Goal: Complete application form: Complete application form

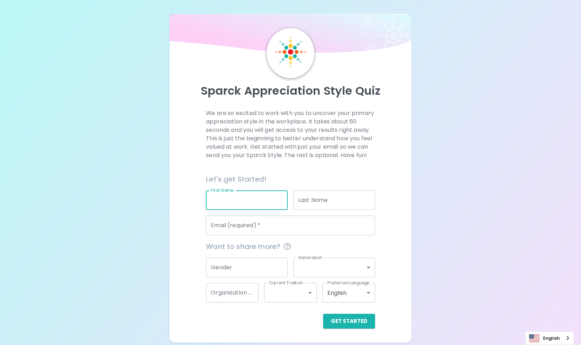
click at [241, 200] on input "First Name" at bounding box center [247, 201] width 82 height 20
type input "Val"
type input "[PERSON_NAME]"
type input "[EMAIL_ADDRESS][DOMAIN_NAME]"
type input "Microsoft Internal"
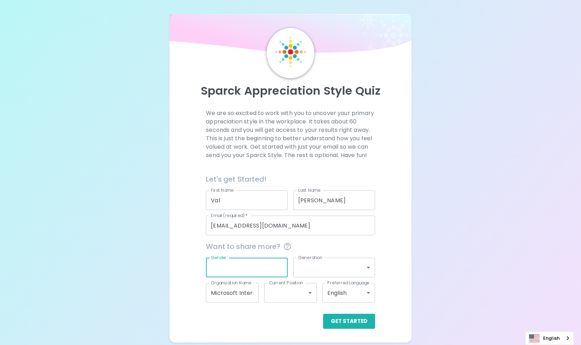
click at [265, 268] on input "Gender" at bounding box center [247, 268] width 82 height 20
type input "<"
type input "[DEMOGRAPHIC_DATA]"
drag, startPoint x: 483, startPoint y: 191, endPoint x: 491, endPoint y: 185, distance: 9.7
click at [491, 185] on div "Sparck Appreciation Style Quiz We are so excited to work with you to uncover yo…" at bounding box center [290, 171] width 581 height 343
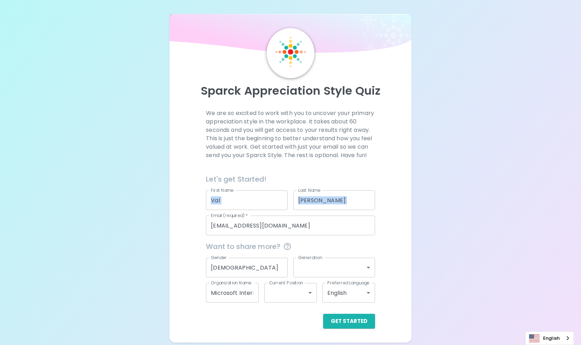
click at [311, 291] on body "[PERSON_NAME] Appreciation Style Quiz We are so excited to work with you to unc…" at bounding box center [290, 172] width 581 height 345
click at [305, 319] on li "Senior Level" at bounding box center [290, 318] width 53 height 13
type input "senior_level"
click at [499, 295] on div "Sparck Appreciation Style Quiz We are so excited to work with you to uncover yo…" at bounding box center [290, 171] width 581 height 343
click at [351, 323] on button "Get Started" at bounding box center [349, 321] width 52 height 15
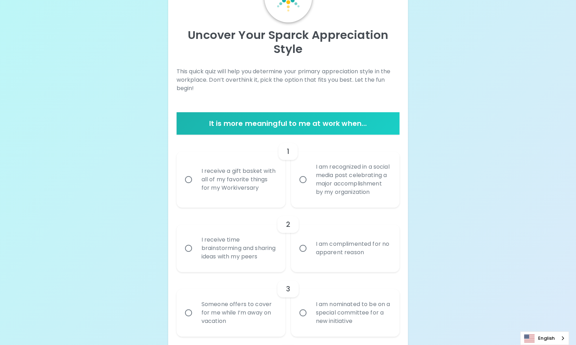
scroll to position [70, 0]
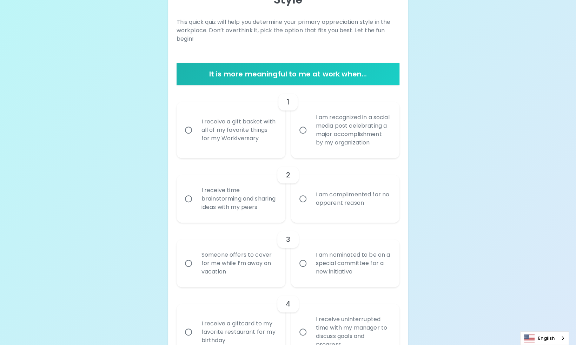
click at [331, 135] on div "I am recognized in a social media post celebrating a major accomplishment by my…" at bounding box center [353, 130] width 86 height 51
click at [310, 135] on input "I am recognized in a social media post celebrating a major accomplishment by my…" at bounding box center [303, 130] width 15 height 15
radio input "true"
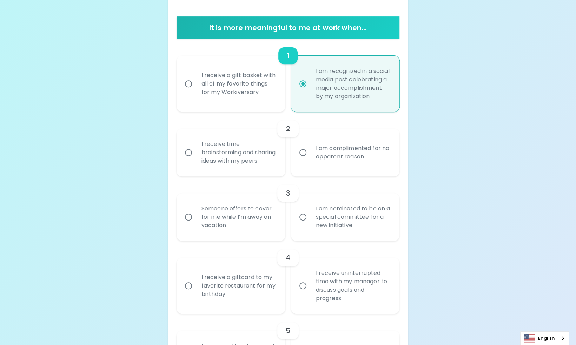
scroll to position [162, 0]
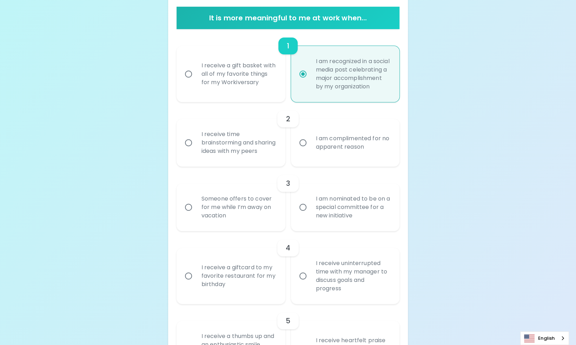
click at [243, 151] on div "I receive time brainstorming and sharing ideas with my peers" at bounding box center [239, 143] width 86 height 42
click at [196, 150] on input "I receive time brainstorming and sharing ideas with my peers" at bounding box center [188, 143] width 15 height 15
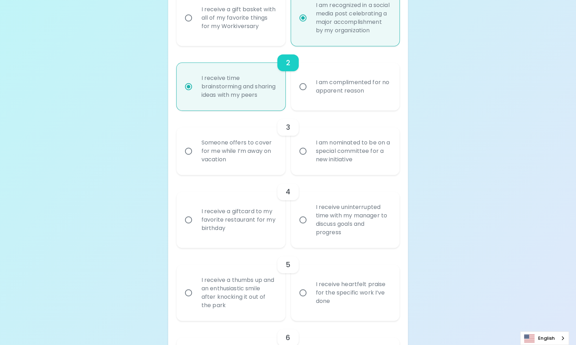
scroll to position [183, 0]
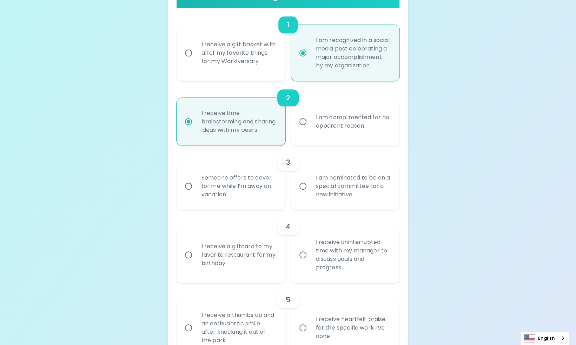
radio input "true"
click at [347, 206] on div "I am nominated to be on a special committee for a new initiative" at bounding box center [353, 186] width 86 height 42
click at [310, 194] on input "I am nominated to be on a special committee for a new initiative" at bounding box center [303, 186] width 15 height 15
radio input "false"
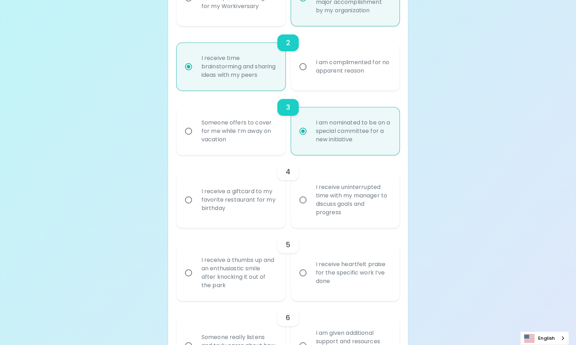
scroll to position [239, 0]
radio input "true"
click at [306, 206] on input "I receive uninterrupted time with my manager to discuss goals and progress" at bounding box center [303, 199] width 15 height 15
radio input "false"
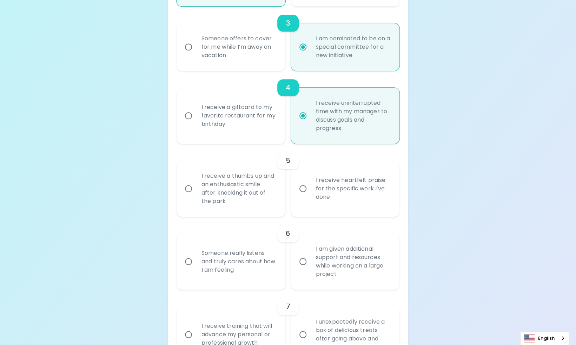
scroll to position [330, 0]
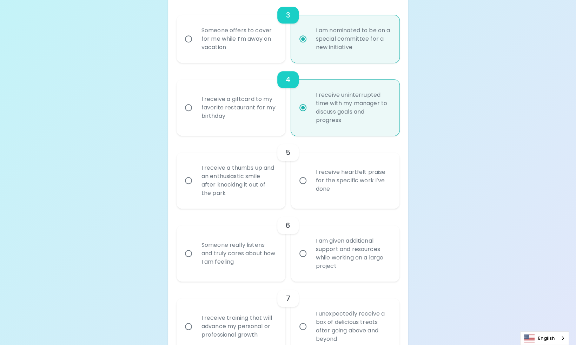
radio input "true"
click at [303, 188] on input "I receive heartfelt praise for the specific work I’ve done" at bounding box center [303, 180] width 15 height 15
radio input "false"
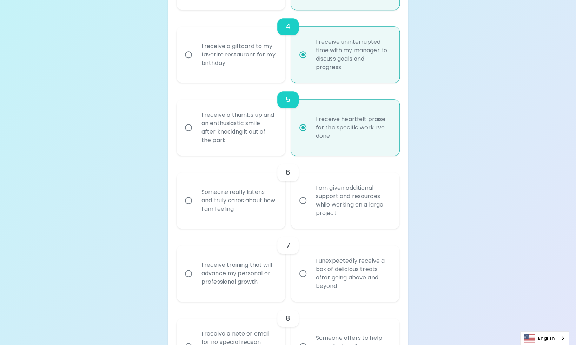
scroll to position [386, 0]
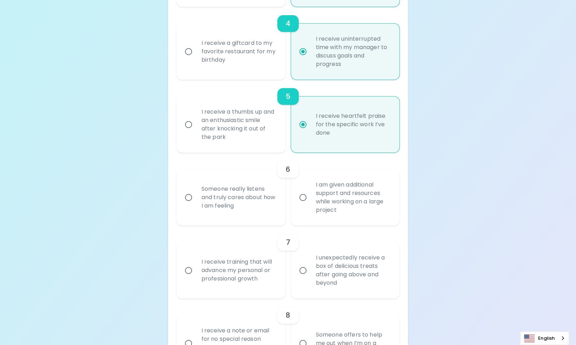
radio input "true"
click at [485, 115] on div "Uncover Your Sparck Appreciation Style This quick quiz will help you determine …" at bounding box center [288, 257] width 576 height 1287
click at [476, 164] on div "Uncover Your Sparck Appreciation Style This quick quiz will help you determine …" at bounding box center [288, 257] width 576 height 1287
click at [502, 167] on div "Uncover Your Sparck Appreciation Style This quick quiz will help you determine …" at bounding box center [288, 257] width 576 height 1287
click at [520, 149] on div "Uncover Your Sparck Appreciation Style This quick quiz will help you determine …" at bounding box center [288, 257] width 576 height 1287
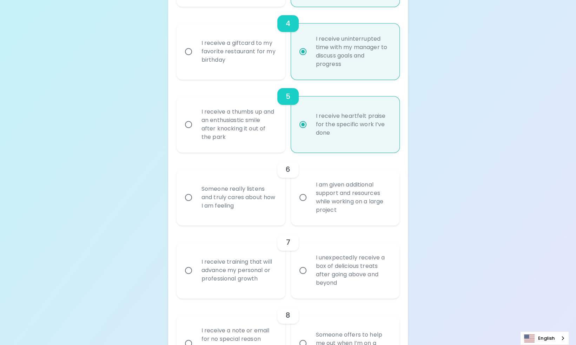
click at [467, 187] on div "Uncover Your Sparck Appreciation Style This quick quiz will help you determine …" at bounding box center [288, 257] width 576 height 1287
click at [321, 219] on div "I am given additional support and resources while working on a large project" at bounding box center [353, 197] width 86 height 51
click at [310, 205] on input "I am given additional support and resources while working on a large project" at bounding box center [303, 197] width 15 height 15
radio input "false"
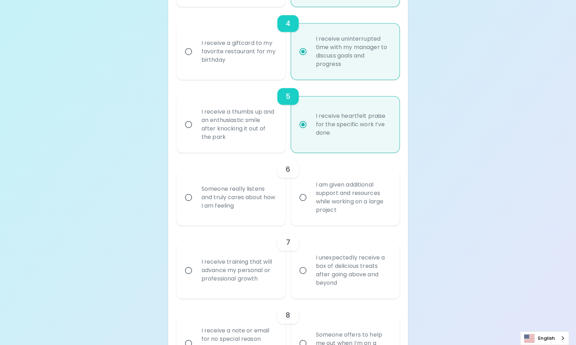
radio input "false"
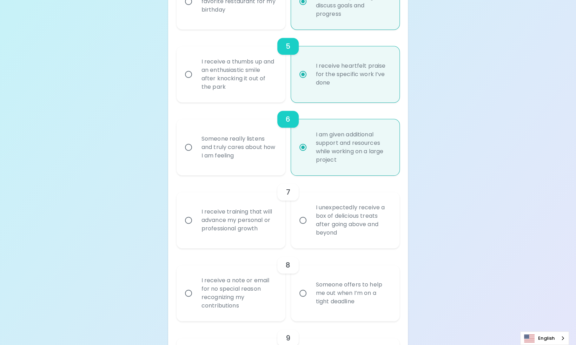
scroll to position [442, 0]
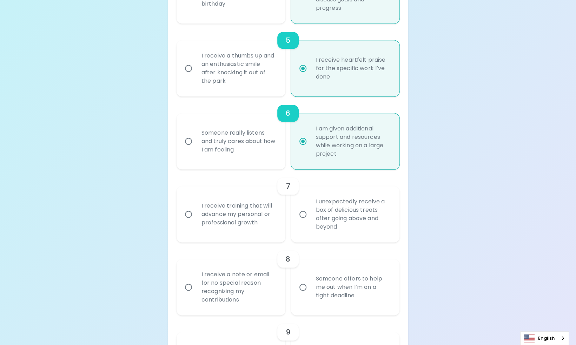
radio input "true"
click at [230, 236] on div "I receive training that will advance my personal or professional growth" at bounding box center [239, 214] width 86 height 42
click at [196, 222] on input "I receive training that will advance my personal or professional growth" at bounding box center [188, 214] width 15 height 15
radio input "false"
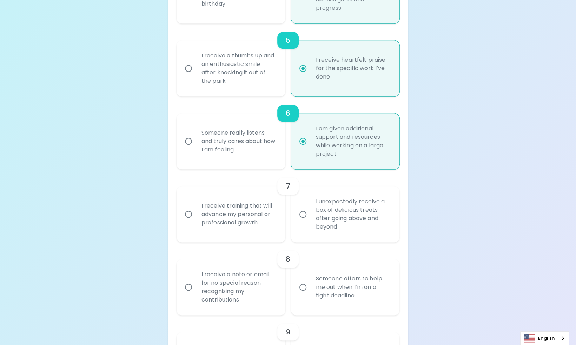
radio input "false"
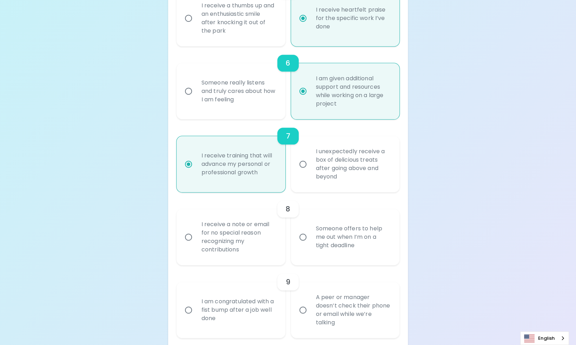
scroll to position [499, 0]
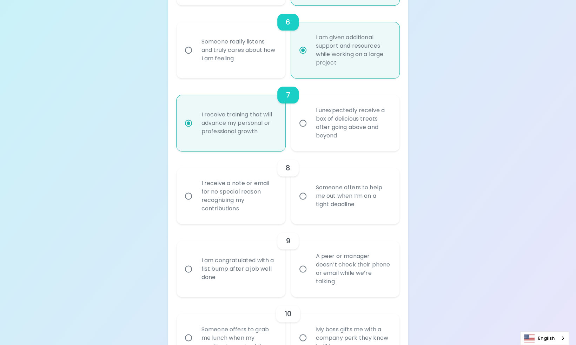
radio input "true"
click at [349, 207] on div "Someone offers to help me out when I’m on a tight deadline" at bounding box center [353, 196] width 86 height 42
click at [310, 204] on input "Someone offers to help me out when I’m on a tight deadline" at bounding box center [303, 196] width 15 height 15
radio input "false"
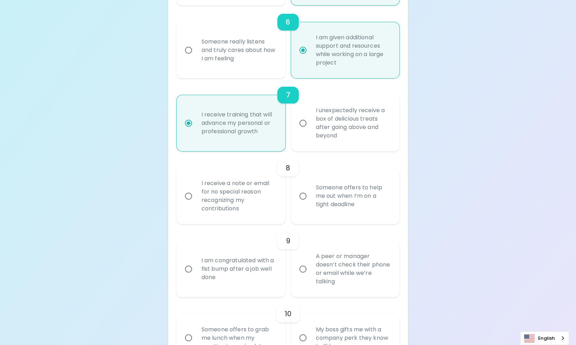
radio input "false"
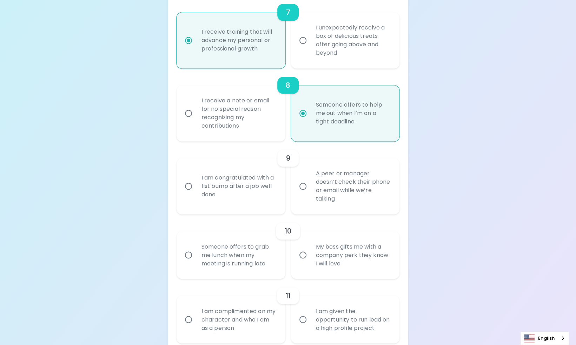
scroll to position [625, 0]
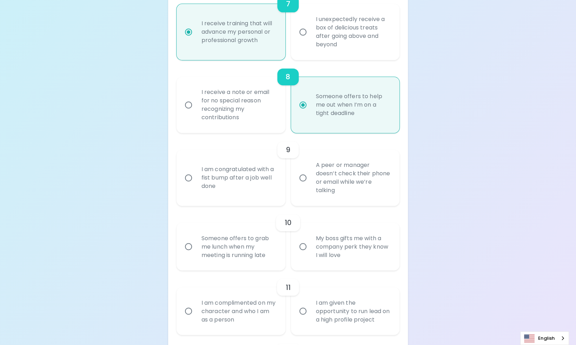
radio input "true"
click at [310, 185] on input "A peer or manager doesn’t check their phone or email while we’re talking" at bounding box center [303, 178] width 15 height 15
radio input "false"
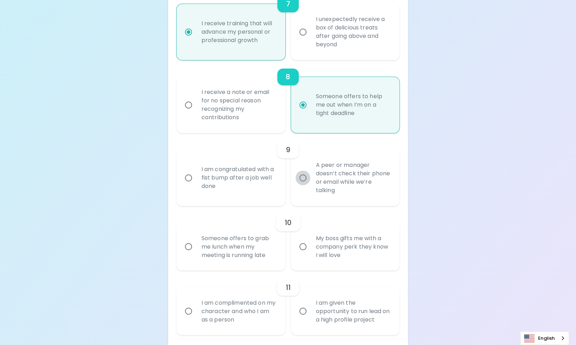
radio input "false"
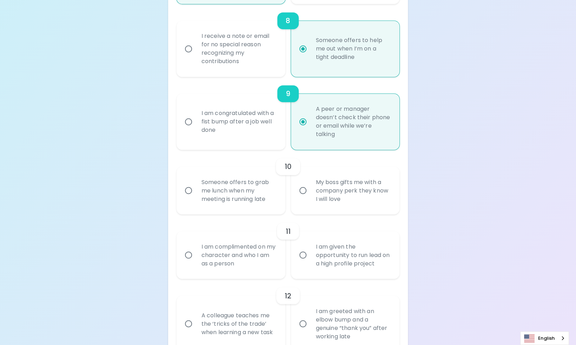
scroll to position [716, 0]
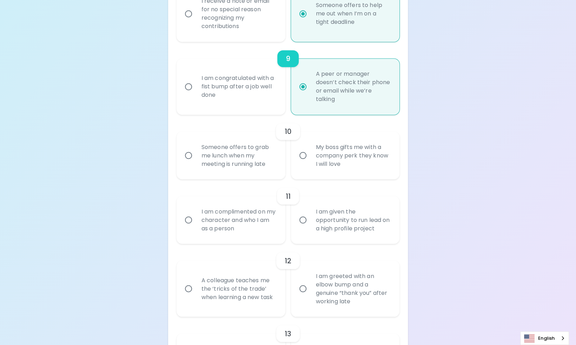
radio input "true"
click at [337, 174] on div "My boss gifts me with a company perk they know I will love" at bounding box center [353, 155] width 86 height 42
click at [310, 163] on input "My boss gifts me with a company perk they know I will love" at bounding box center [303, 155] width 15 height 15
radio input "false"
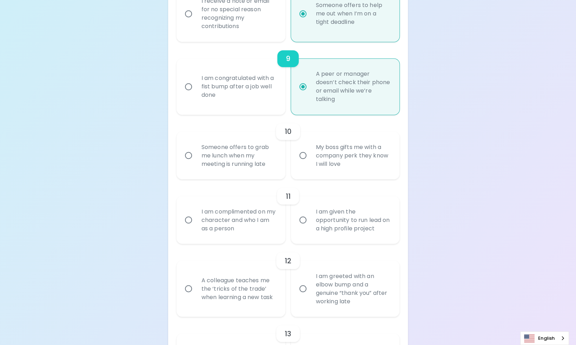
radio input "false"
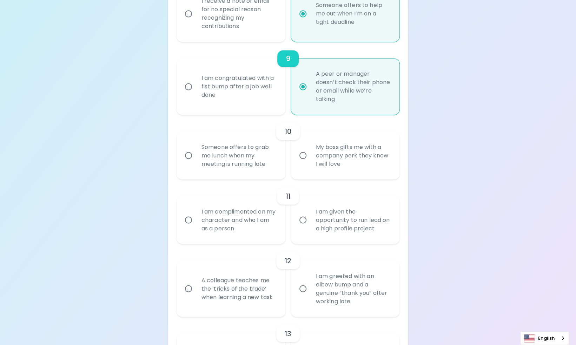
radio input "false"
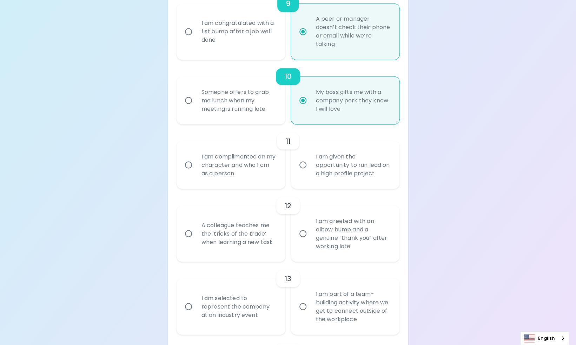
scroll to position [772, 0]
radio input "true"
click at [355, 184] on div "I am given the opportunity to run lead on a high profile project" at bounding box center [353, 164] width 86 height 42
click at [310, 171] on input "I am given the opportunity to run lead on a high profile project" at bounding box center [303, 164] width 15 height 15
radio input "false"
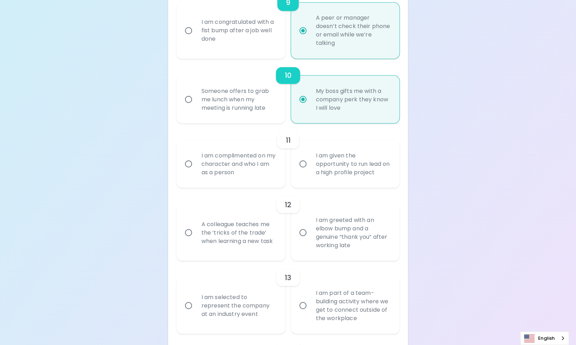
radio input "false"
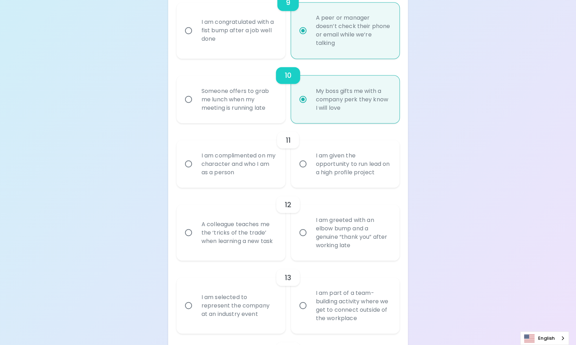
radio input "false"
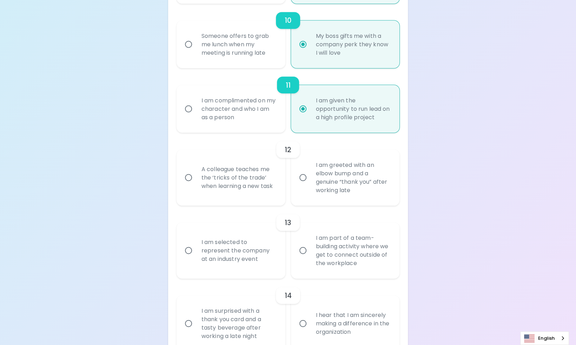
scroll to position [829, 0]
radio input "true"
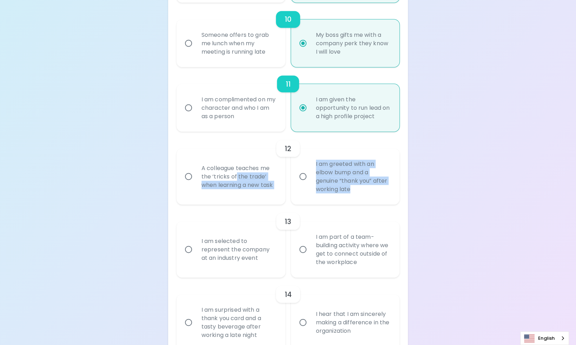
drag, startPoint x: 236, startPoint y: 193, endPoint x: 499, endPoint y: 206, distance: 263.7
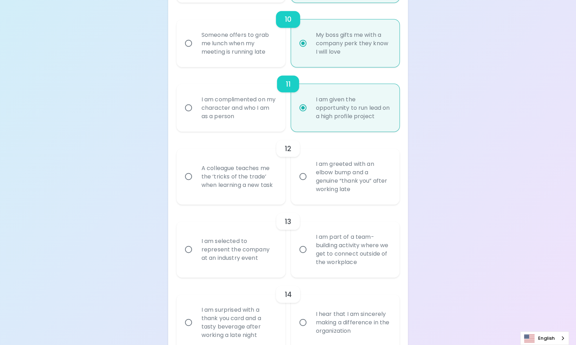
drag, startPoint x: 499, startPoint y: 206, endPoint x: 479, endPoint y: 234, distance: 34.1
click at [244, 197] on div "A colleague teaches me the ‘tricks of the trade’ when learning a new task" at bounding box center [239, 177] width 86 height 42
click at [196, 184] on input "A colleague teaches me the ‘tricks of the trade’ when learning a new task" at bounding box center [188, 176] width 15 height 15
radio input "false"
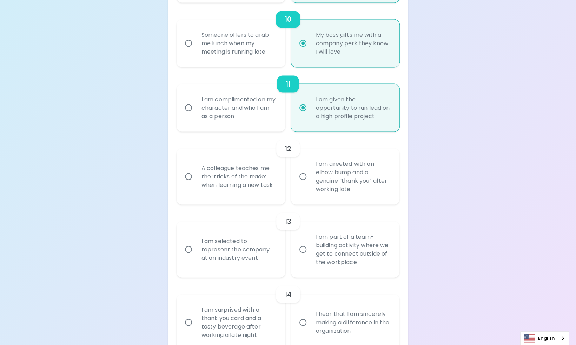
radio input "false"
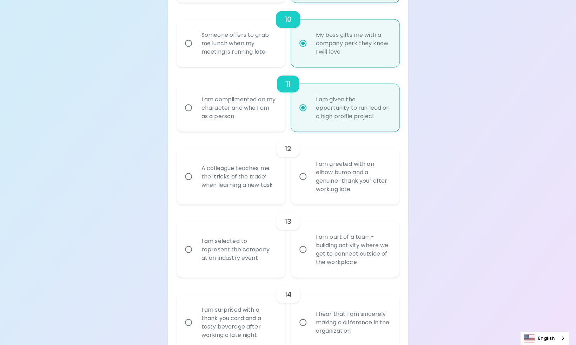
radio input "false"
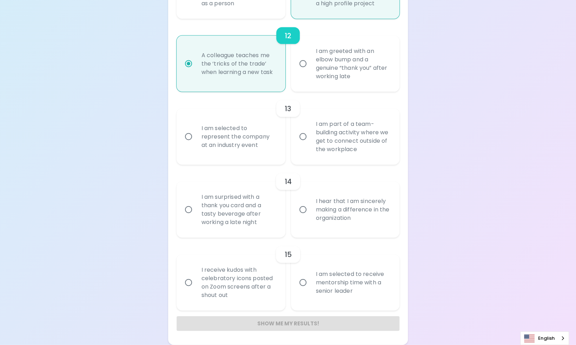
scroll to position [955, 0]
radio input "true"
click at [241, 143] on div "I am selected to represent the company at an industry event" at bounding box center [239, 137] width 86 height 42
click at [196, 143] on input "I am selected to represent the company at an industry event" at bounding box center [188, 137] width 15 height 15
radio input "false"
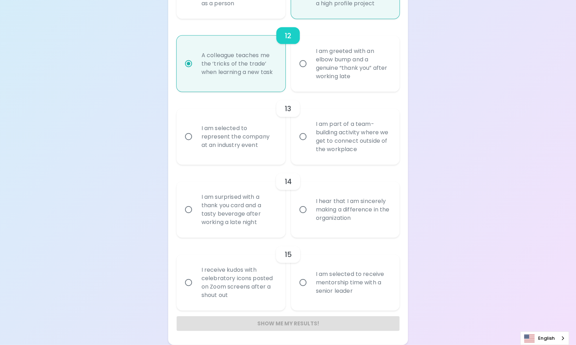
radio input "false"
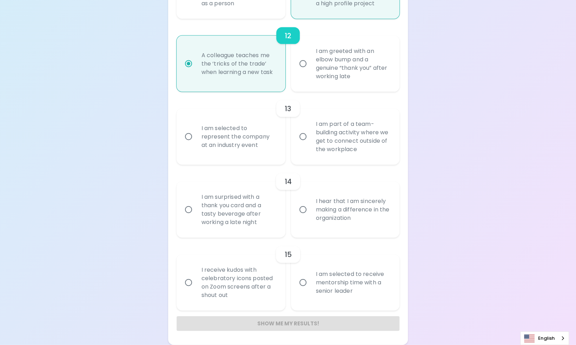
radio input "false"
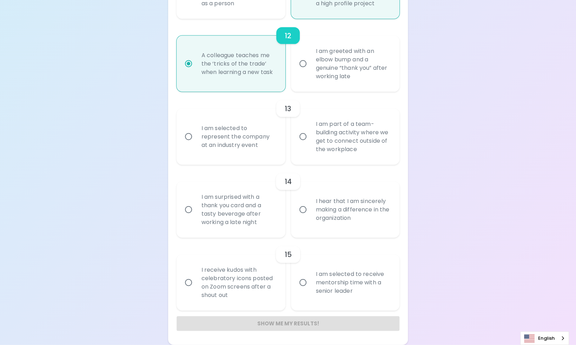
scroll to position [958, 0]
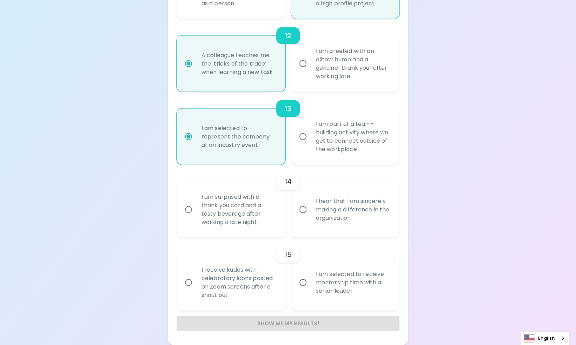
radio input "true"
click at [359, 204] on div "I hear that I am sincerely making a difference in the organization" at bounding box center [353, 210] width 86 height 42
click at [310, 204] on input "I hear that I am sincerely making a difference in the organization" at bounding box center [303, 210] width 15 height 15
radio input "false"
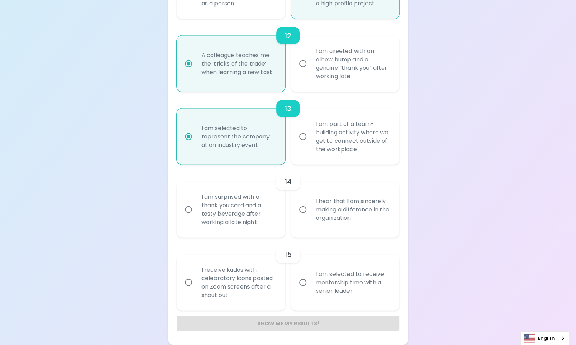
radio input "false"
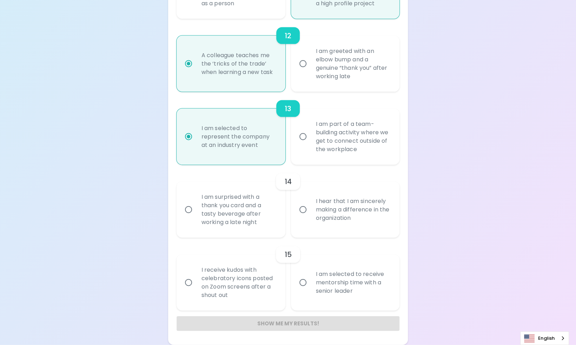
radio input "false"
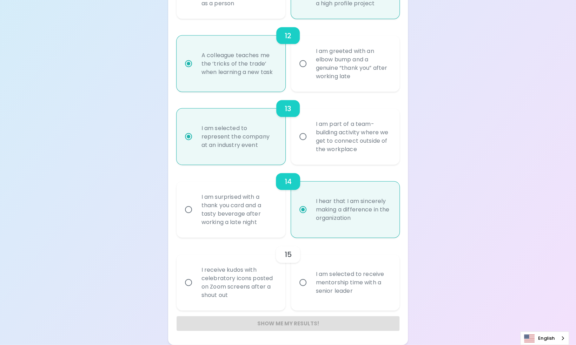
radio input "true"
click at [341, 284] on div "I am selected to receive mentorship time with a senior leader" at bounding box center [353, 283] width 86 height 42
click at [310, 284] on input "I am selected to receive mentorship time with a senior leader" at bounding box center [303, 283] width 15 height 15
radio input "false"
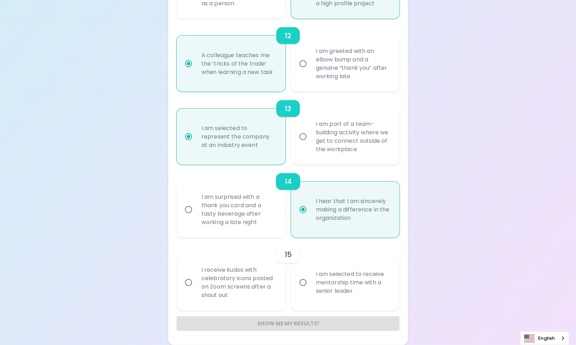
radio input "false"
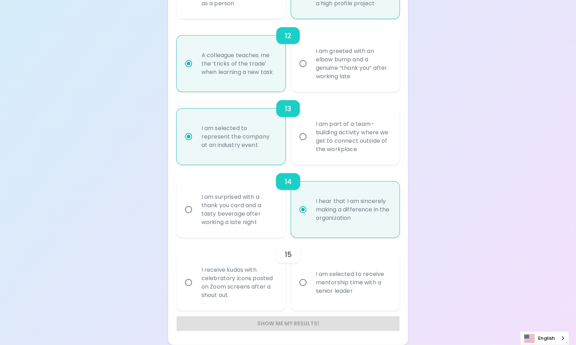
radio input "false"
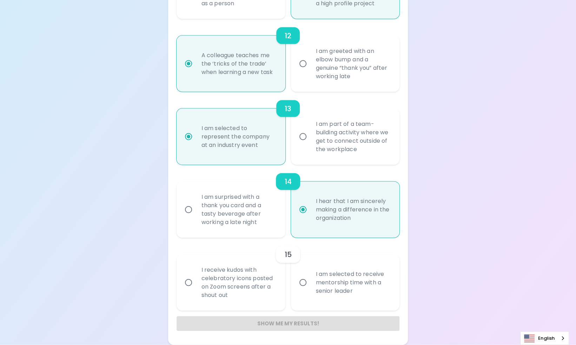
radio input "false"
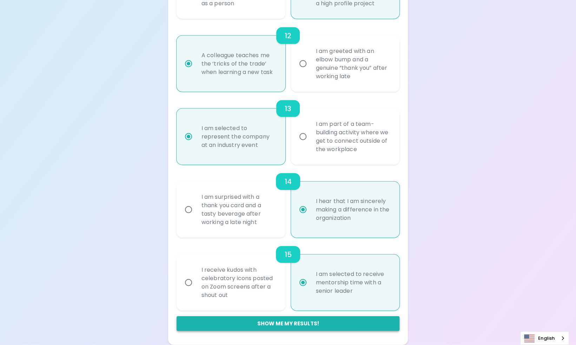
radio input "true"
click at [319, 323] on button "Show me my results!" at bounding box center [288, 324] width 223 height 15
radio input "false"
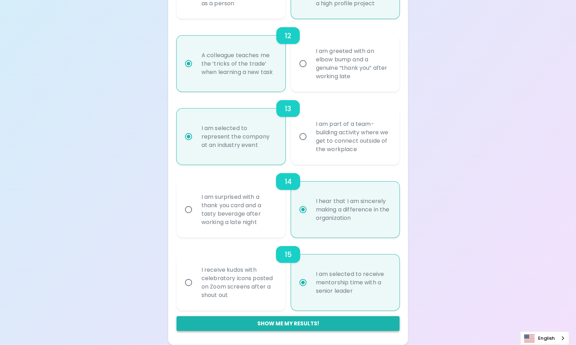
radio input "false"
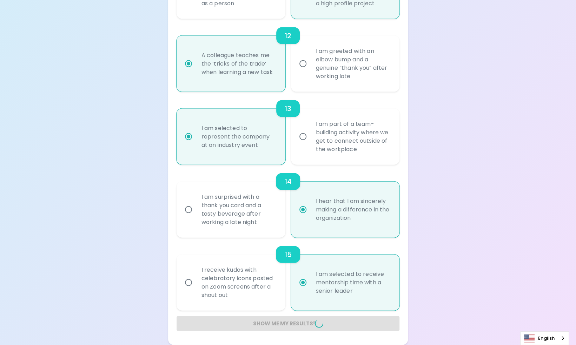
radio input "false"
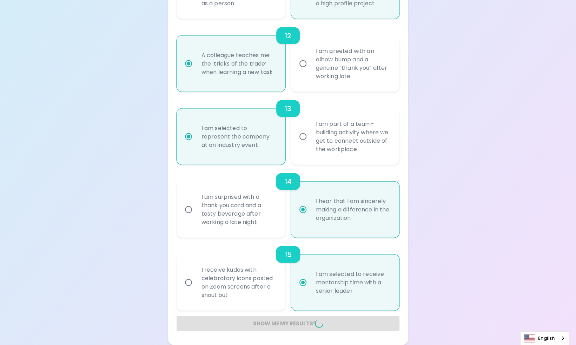
radio input "false"
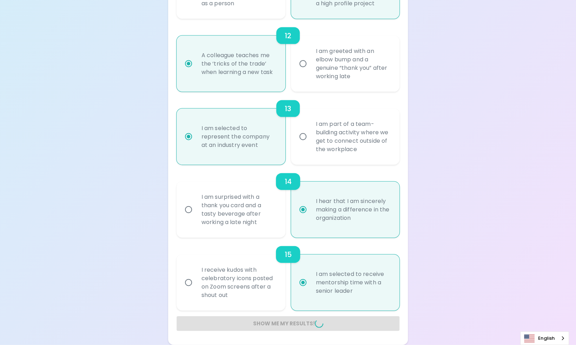
radio input "false"
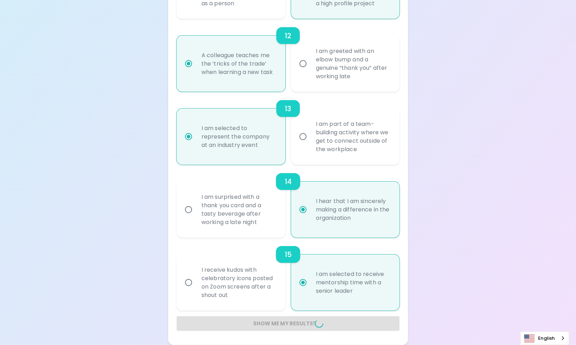
radio input "false"
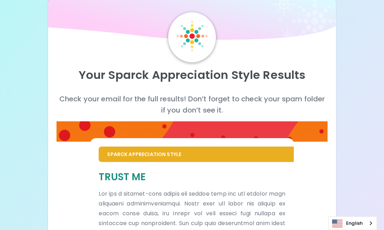
scroll to position [0, 0]
